Goal: Navigation & Orientation: Find specific page/section

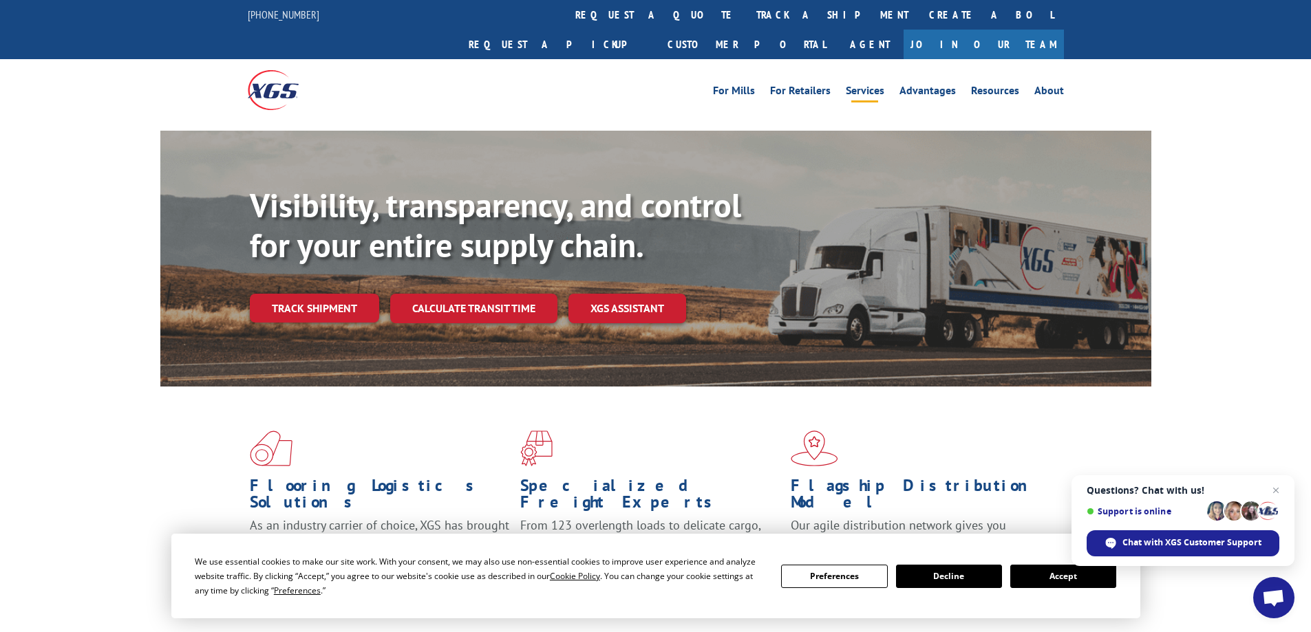
click at [859, 85] on link "Services" at bounding box center [864, 92] width 39 height 15
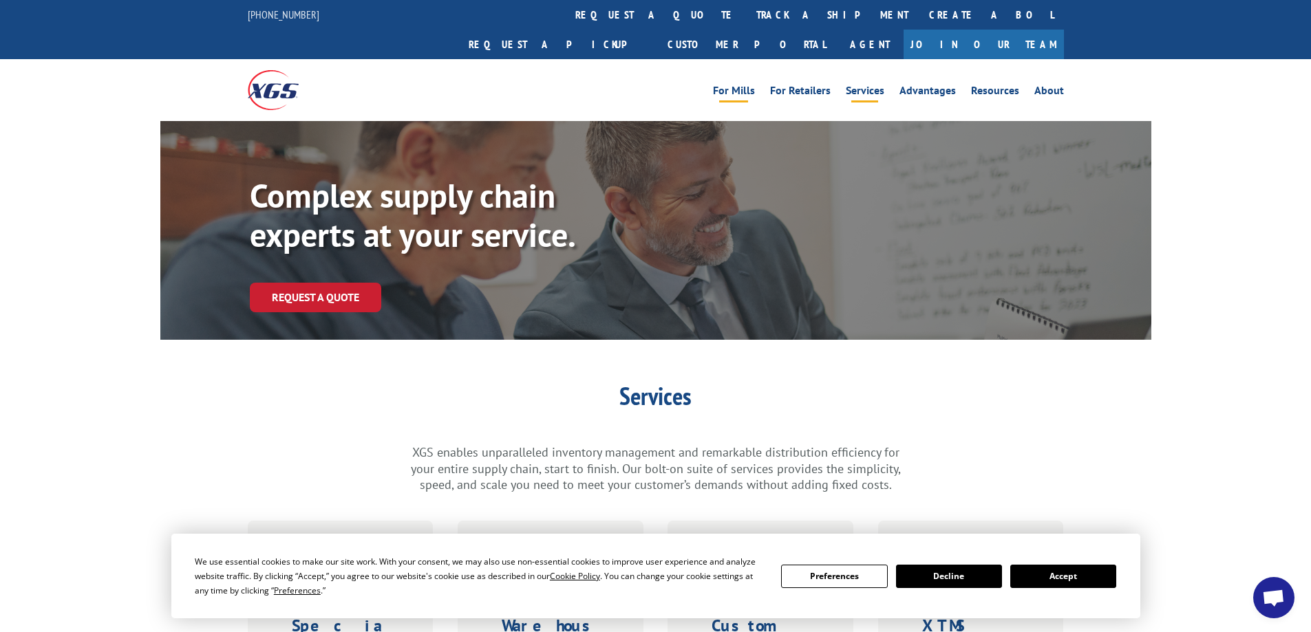
click at [755, 85] on link "For Mills" at bounding box center [734, 92] width 42 height 15
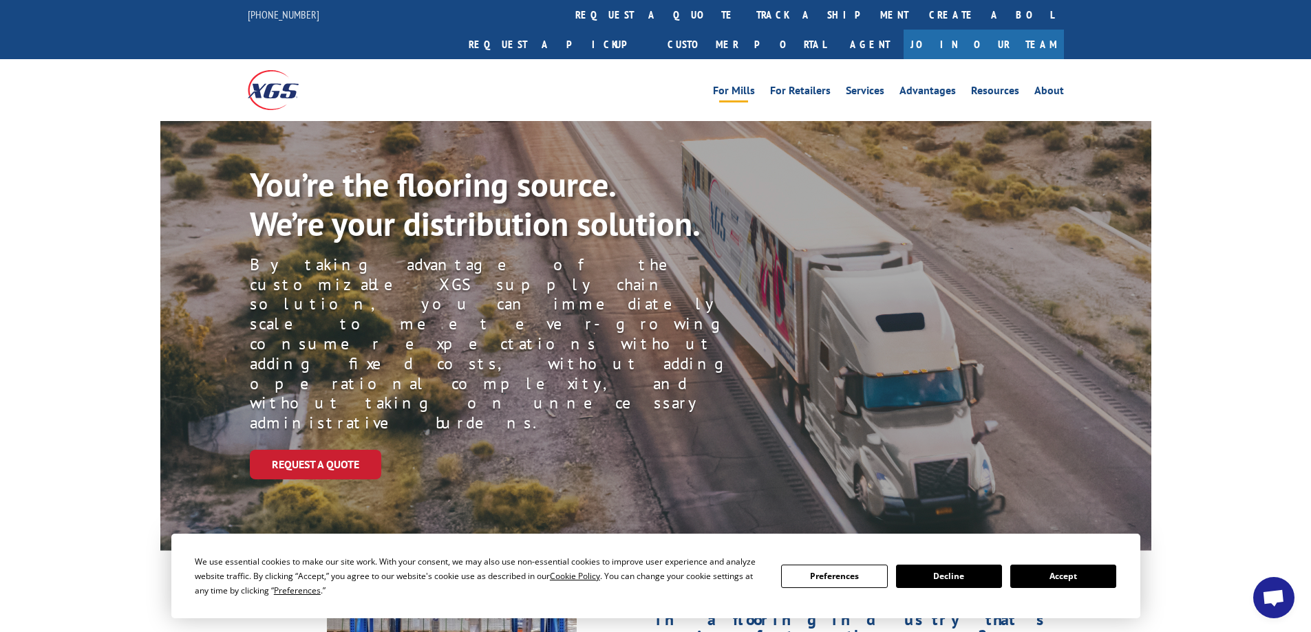
click at [257, 70] on img at bounding box center [273, 89] width 51 height 39
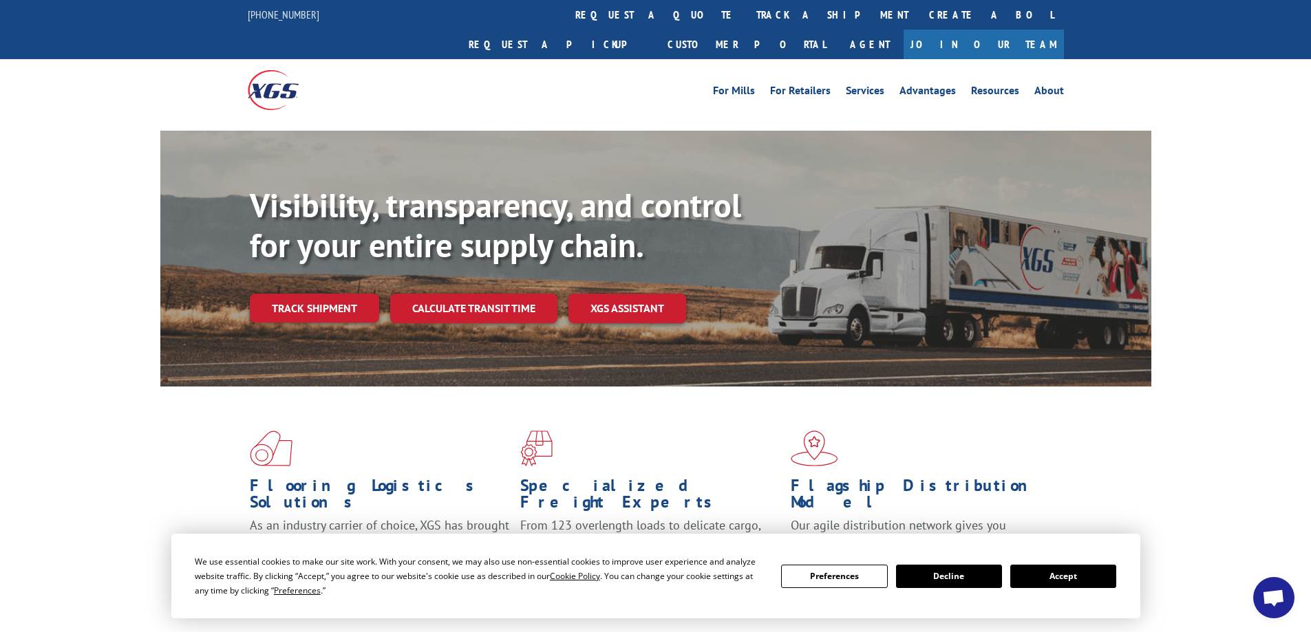
click at [1055, 574] on button "Accept" at bounding box center [1063, 576] width 106 height 23
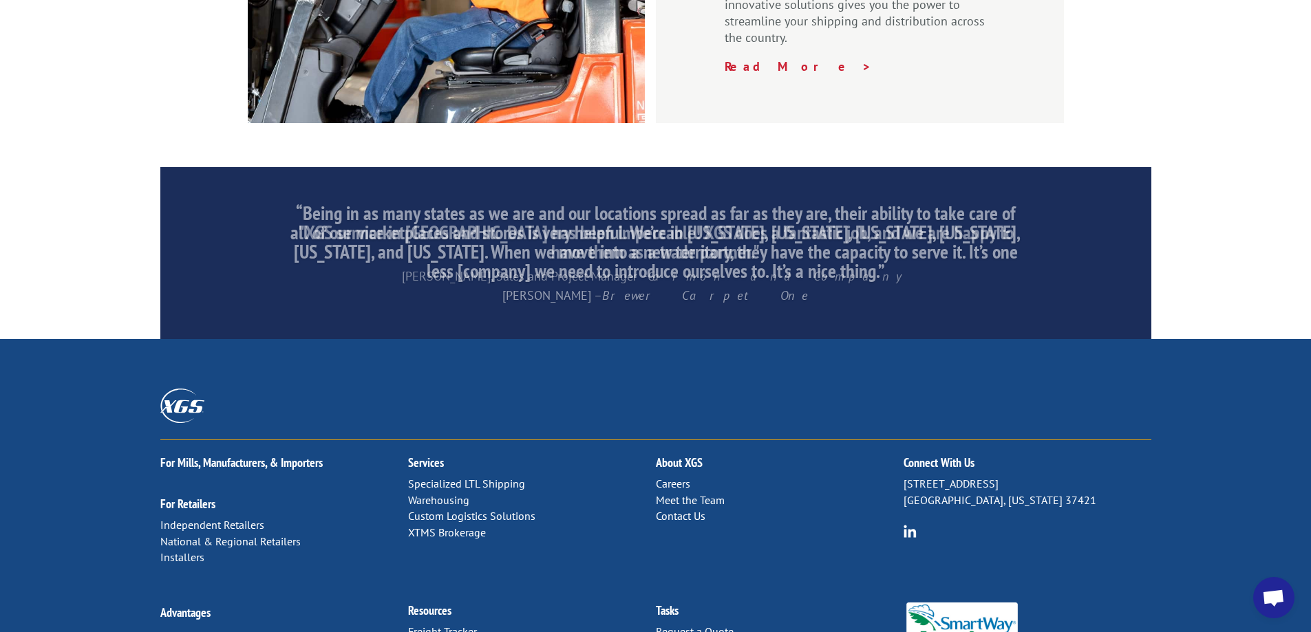
scroll to position [2091, 0]
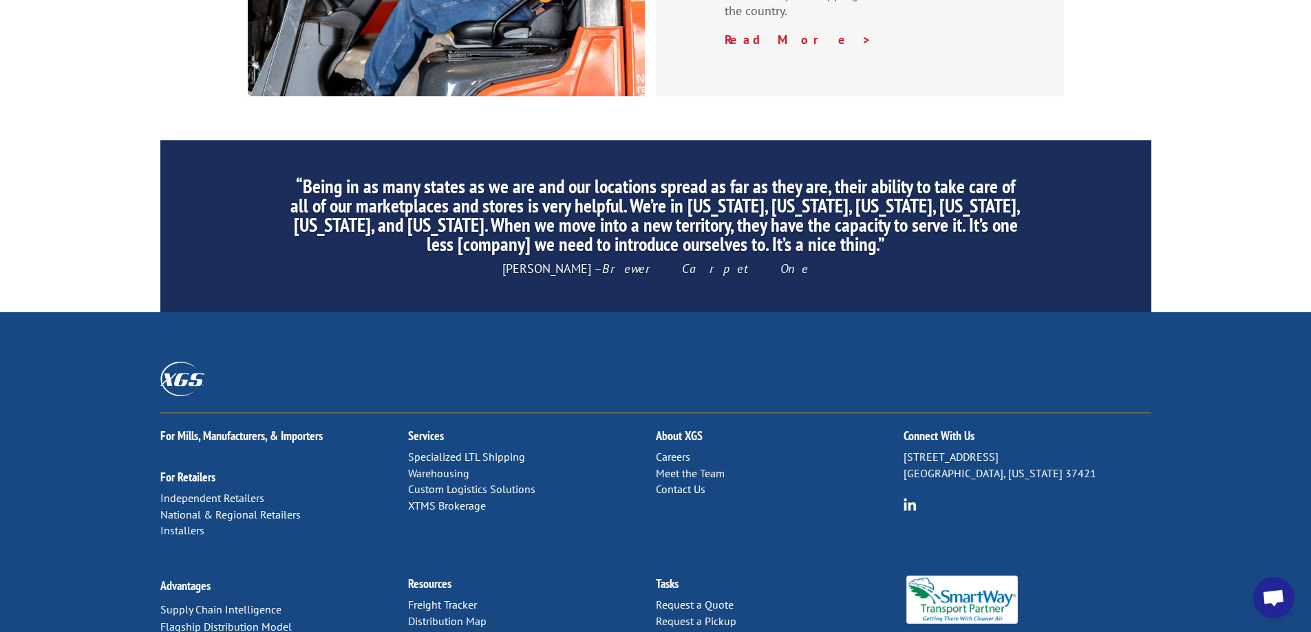
click at [450, 614] on link "Distribution Map" at bounding box center [447, 621] width 78 height 14
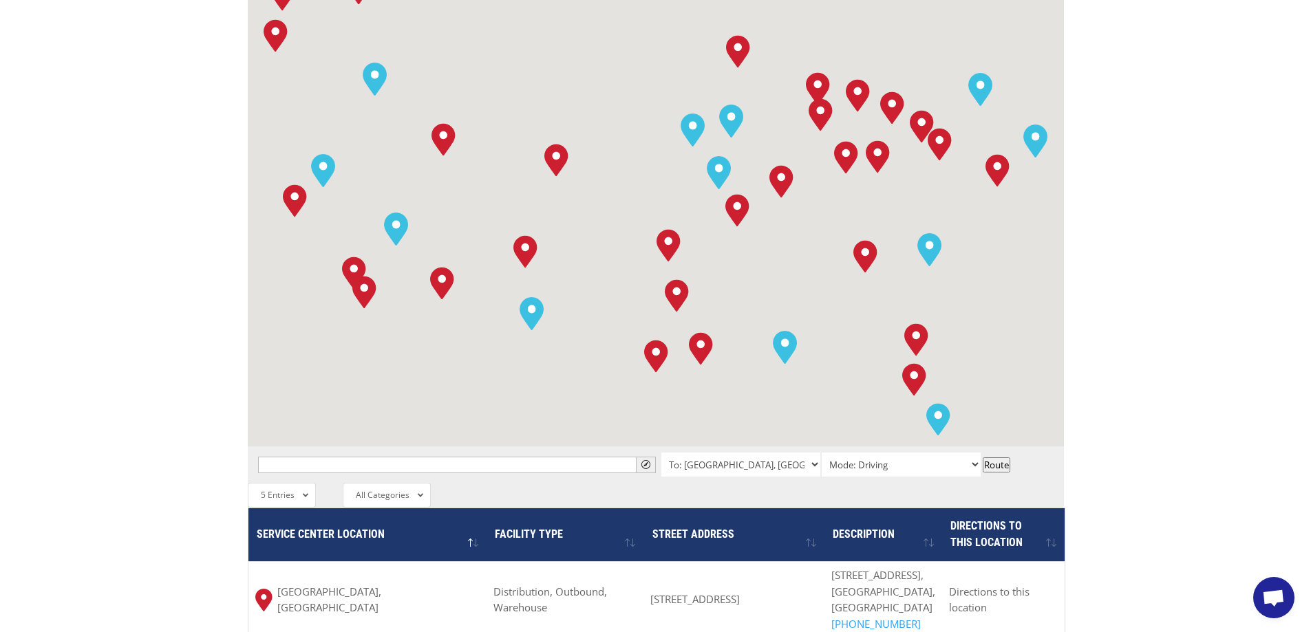
scroll to position [482, 0]
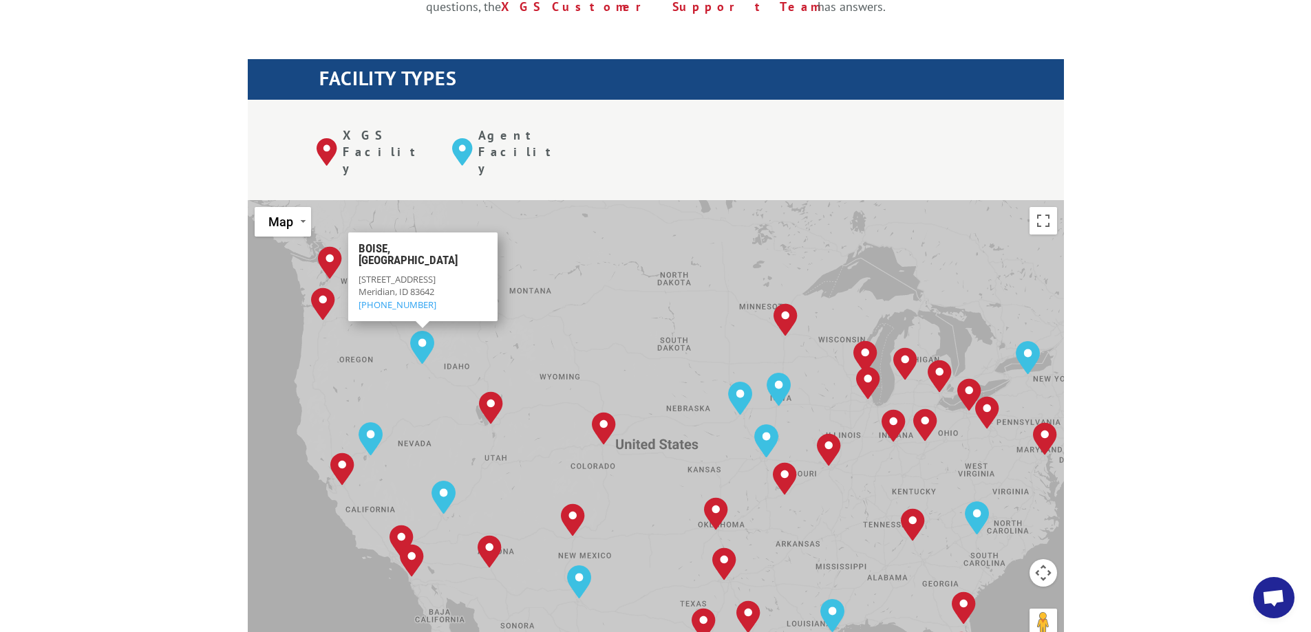
click at [107, 213] on div "The most powerful map in the flooring industry. Our nationwide network lets you…" at bounding box center [655, 539] width 1311 height 1315
